Goal: Check status: Check status

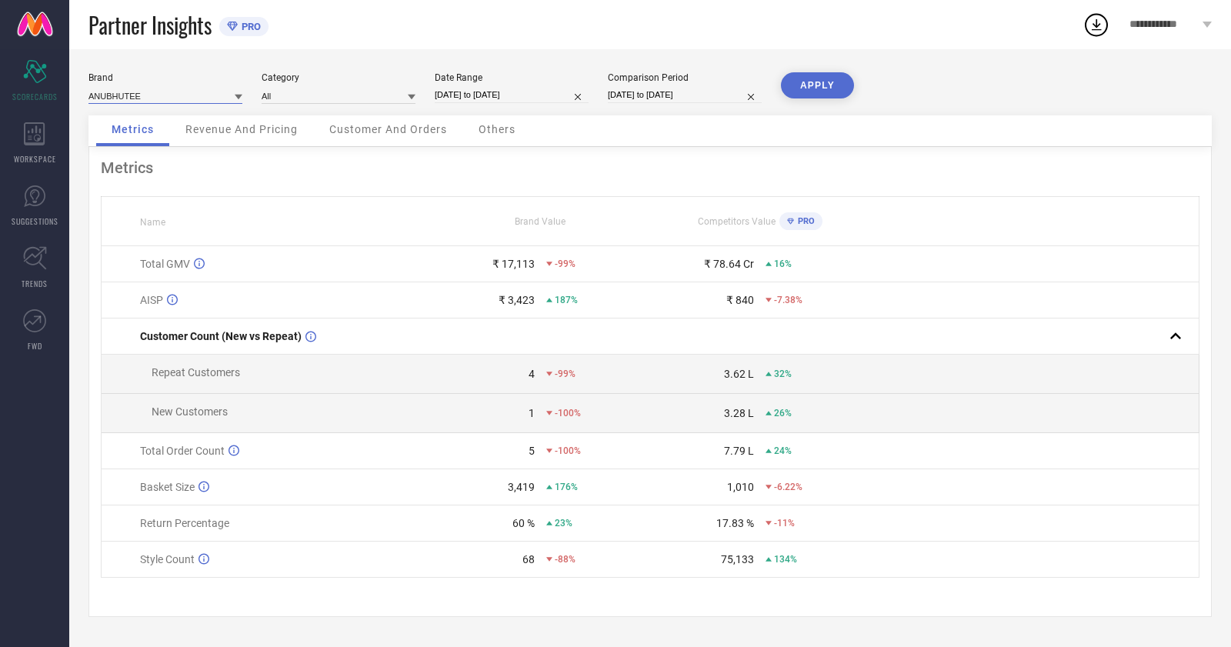
click at [173, 94] on input at bounding box center [165, 96] width 154 height 16
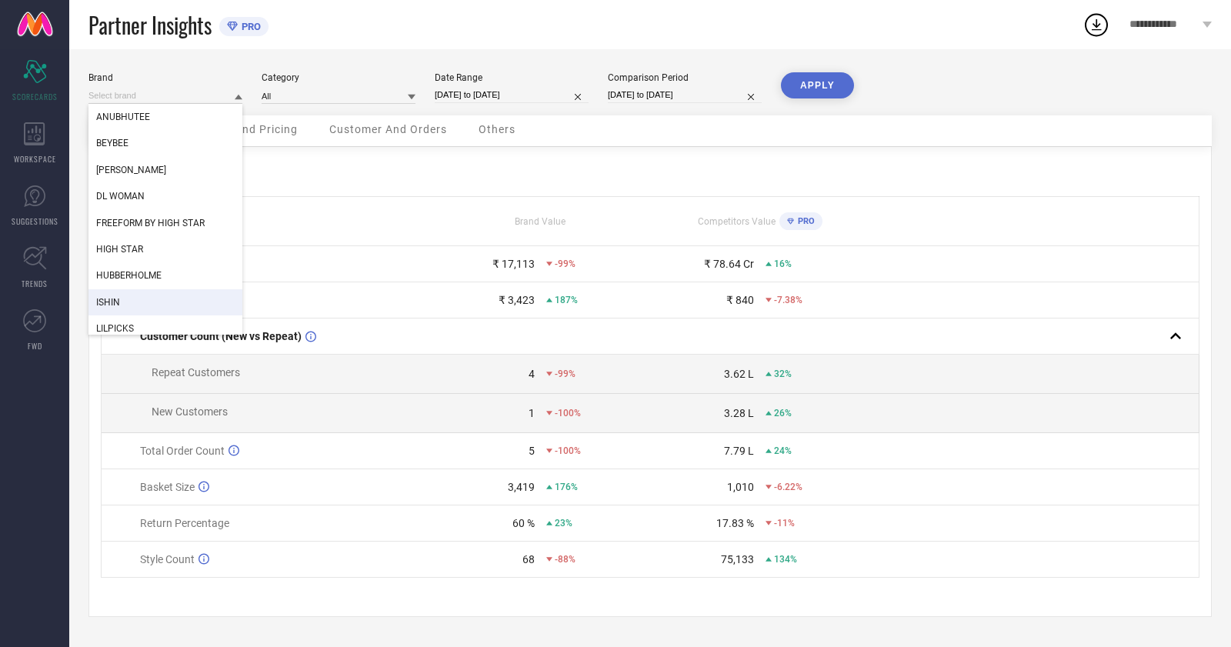
click at [1170, 116] on div "Metrics Revenue And Pricing Customer And Orders Others" at bounding box center [650, 131] width 1124 height 32
click at [641, 85] on div "Comparison Period [DATE] to [DATE]" at bounding box center [685, 88] width 154 height 32
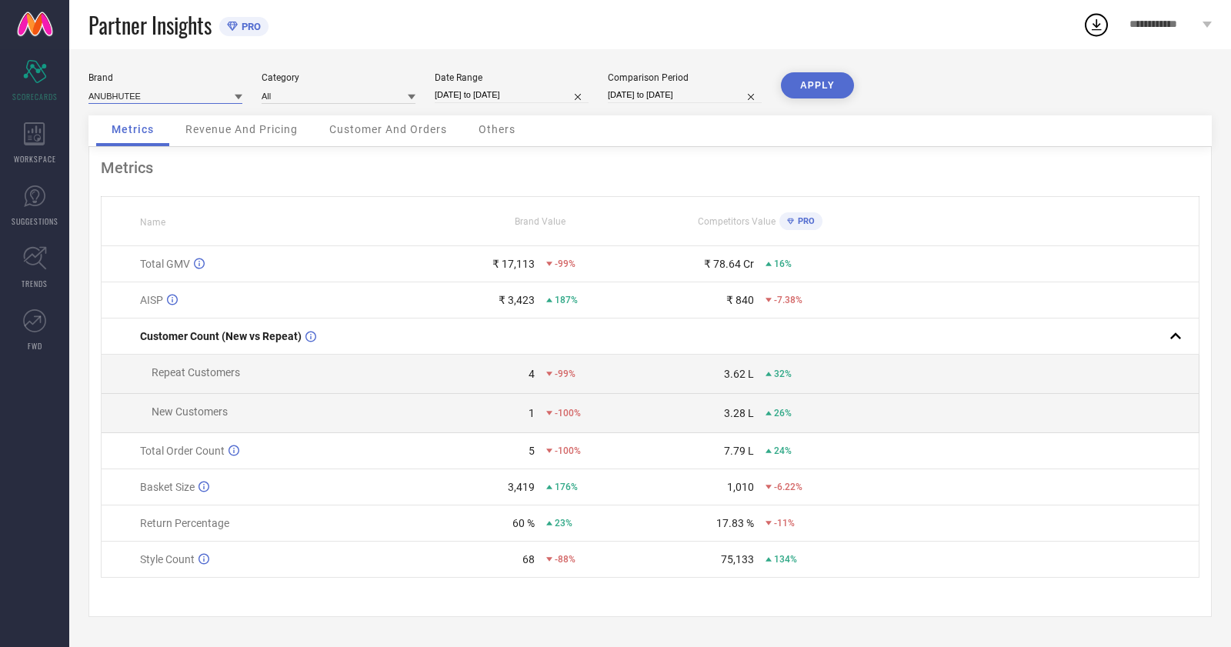
click at [137, 90] on input at bounding box center [165, 96] width 154 height 16
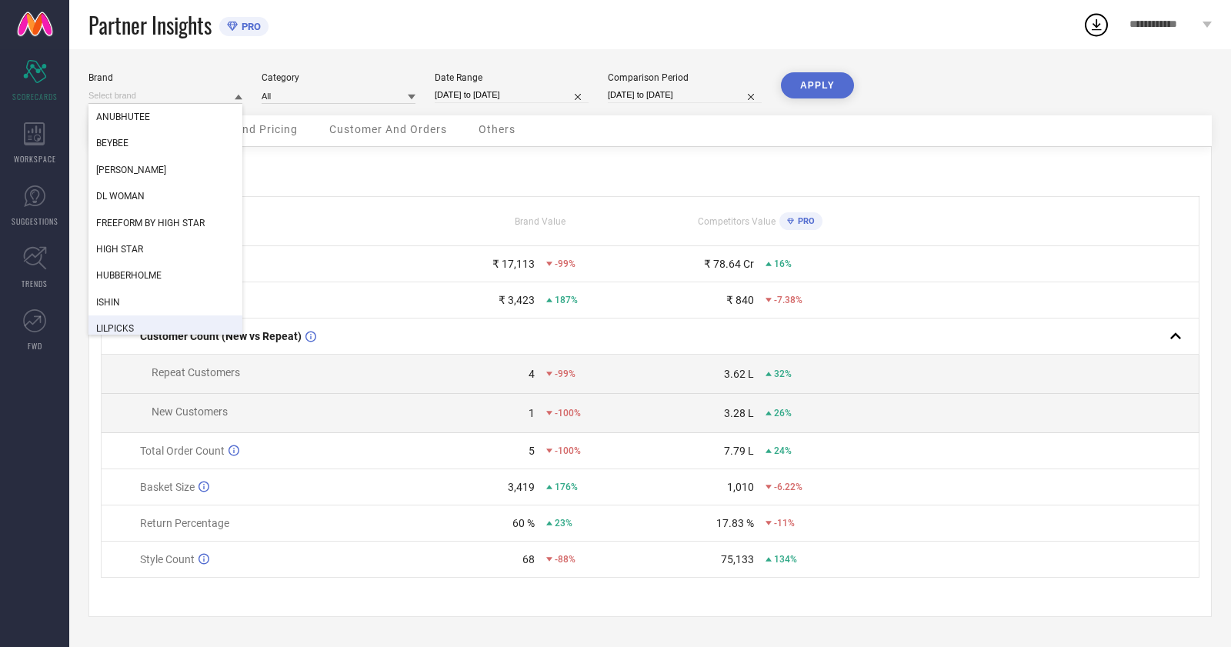
click at [125, 320] on div "LILPICKS" at bounding box center [165, 329] width 154 height 26
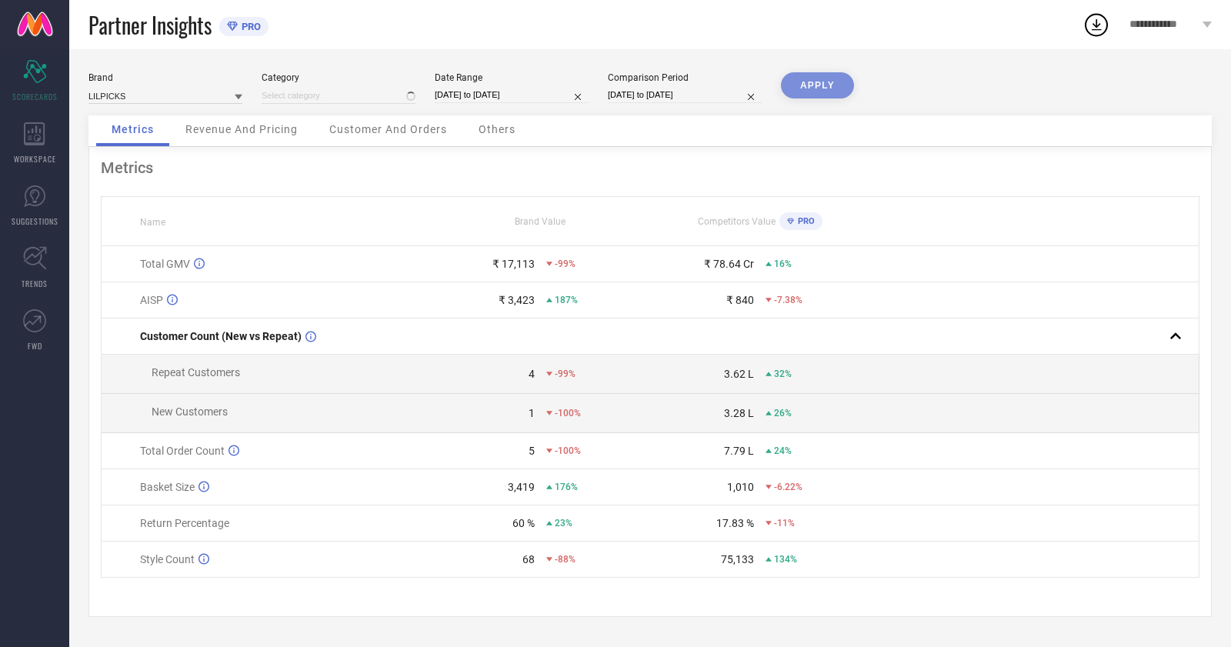
type input "All"
click at [368, 100] on input at bounding box center [339, 96] width 154 height 16
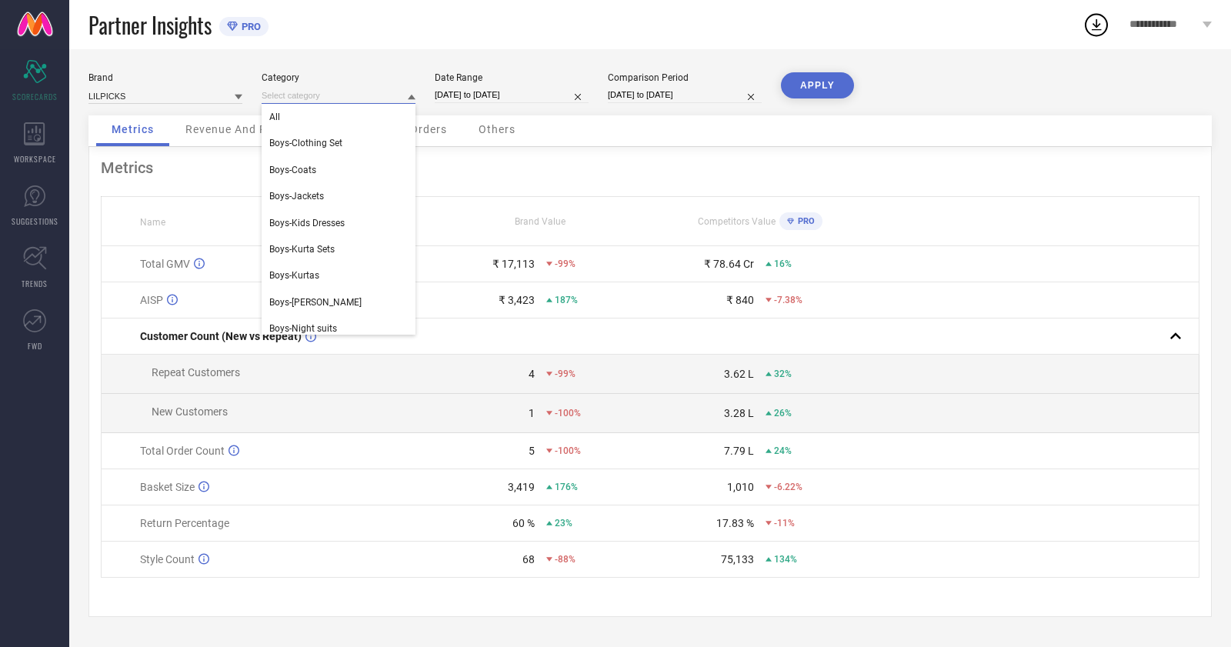
click at [500, 96] on input "[DATE] to [DATE]" at bounding box center [512, 95] width 154 height 16
select select "6"
select select "2025"
select select "7"
select select "2025"
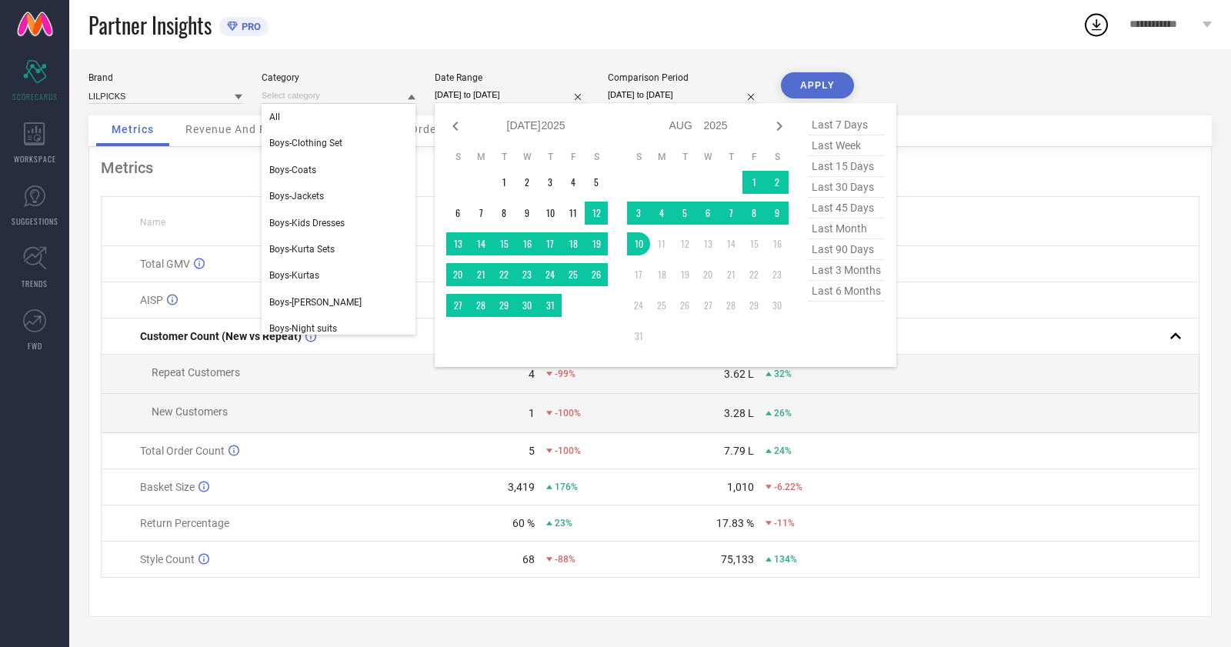
click at [1043, 141] on div "Metrics Revenue And Pricing Customer And Orders Others" at bounding box center [650, 131] width 1124 height 32
